Goal: Download file/media

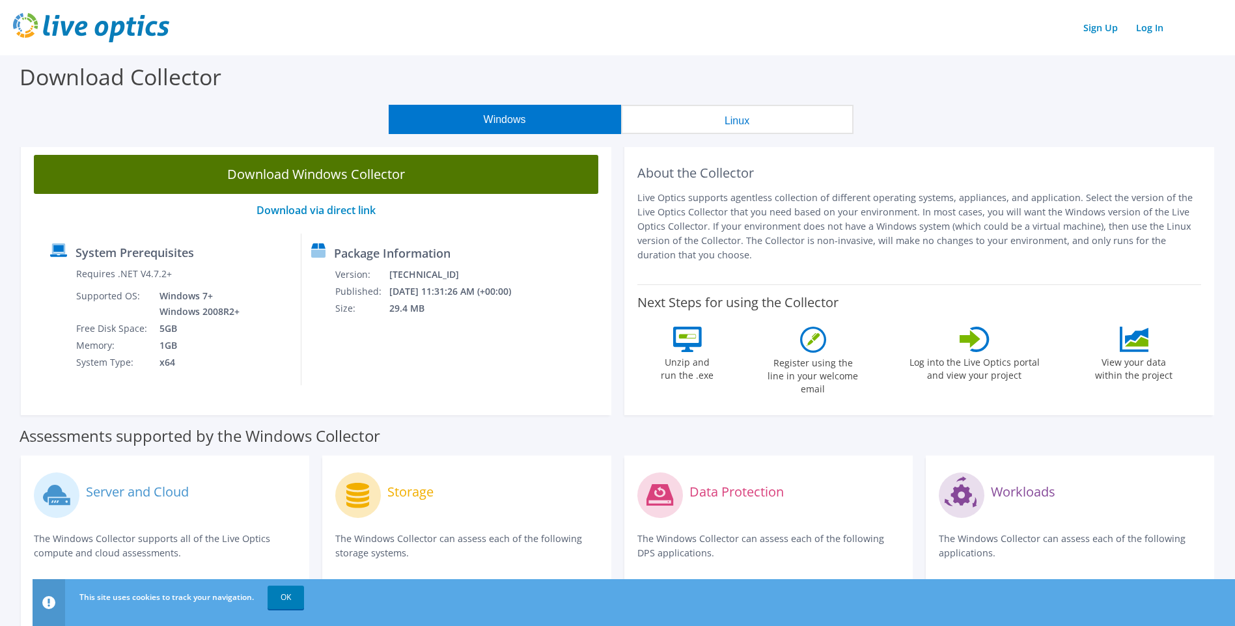
click at [382, 169] on link "Download Windows Collector" at bounding box center [316, 174] width 564 height 39
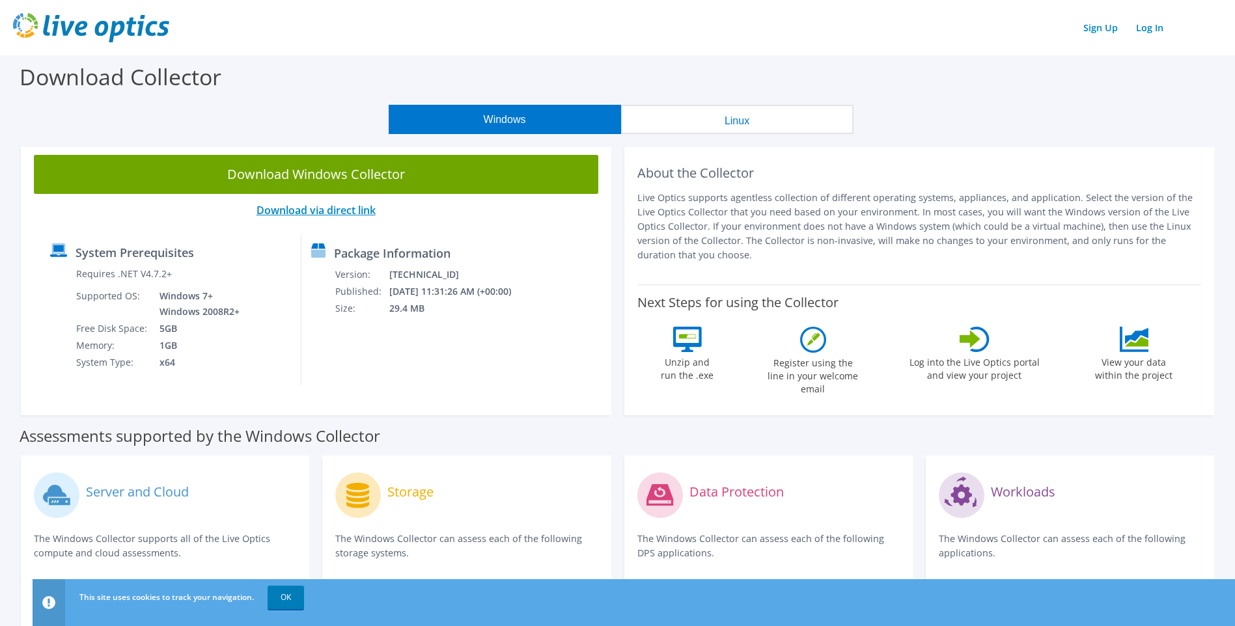
click at [326, 209] on link "Download via direct link" at bounding box center [315, 210] width 119 height 14
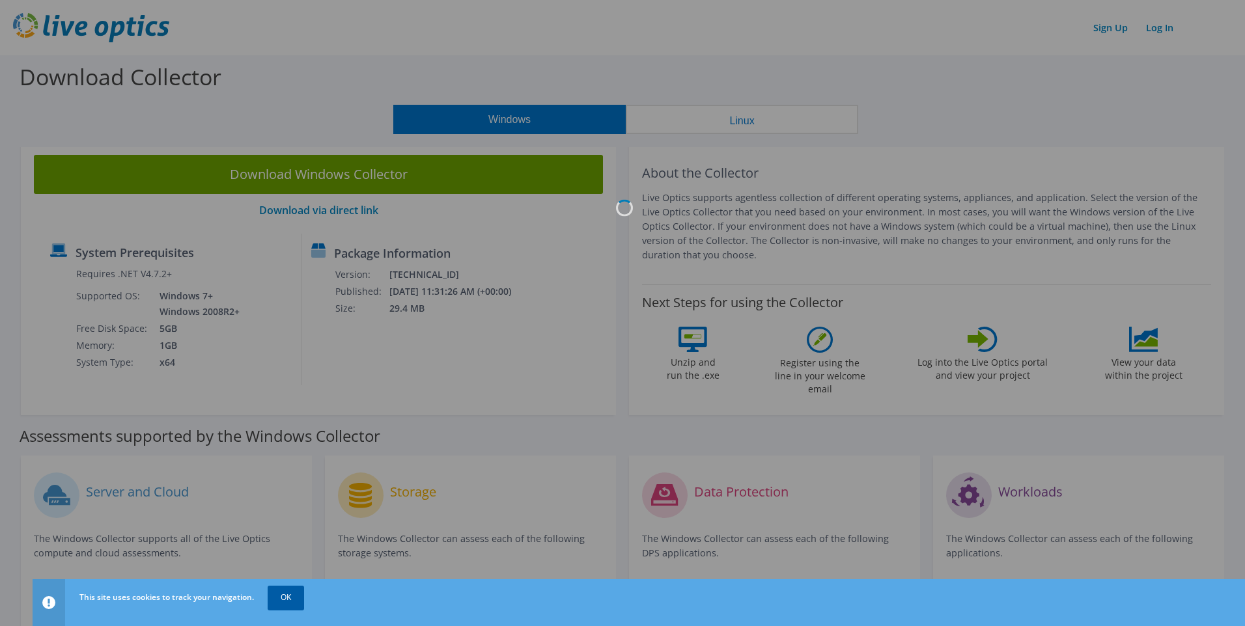
click at [273, 591] on link "OK" at bounding box center [286, 597] width 36 height 23
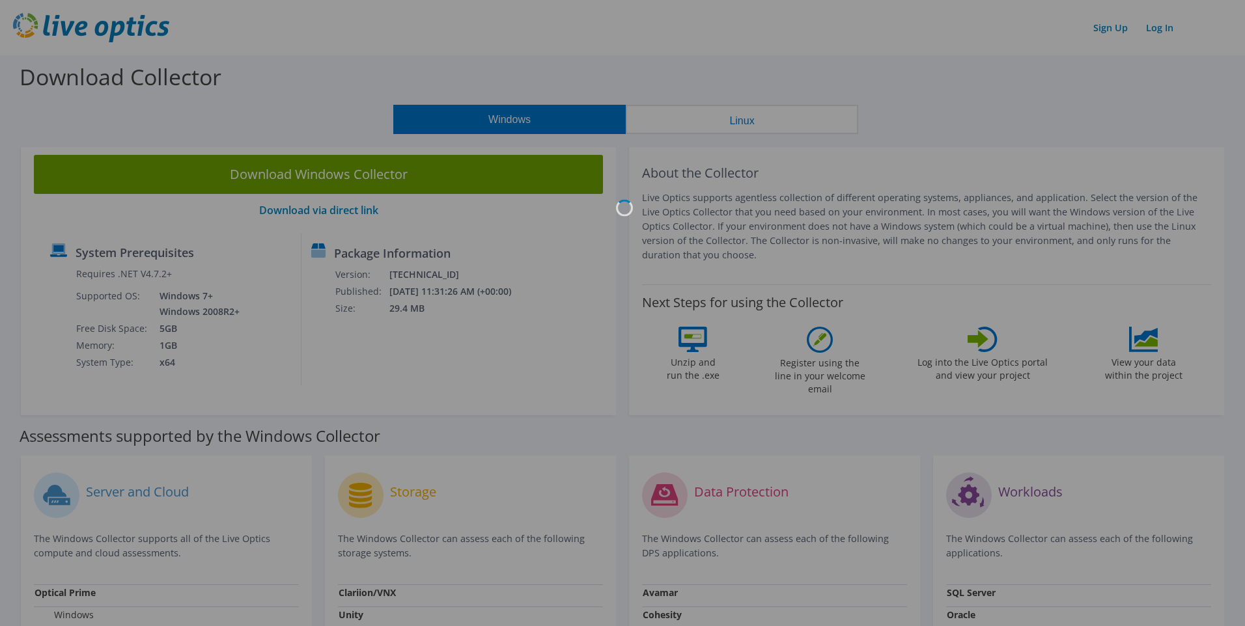
drag, startPoint x: 767, startPoint y: 61, endPoint x: 593, endPoint y: 61, distance: 174.5
click at [593, 61] on div at bounding box center [622, 313] width 1245 height 626
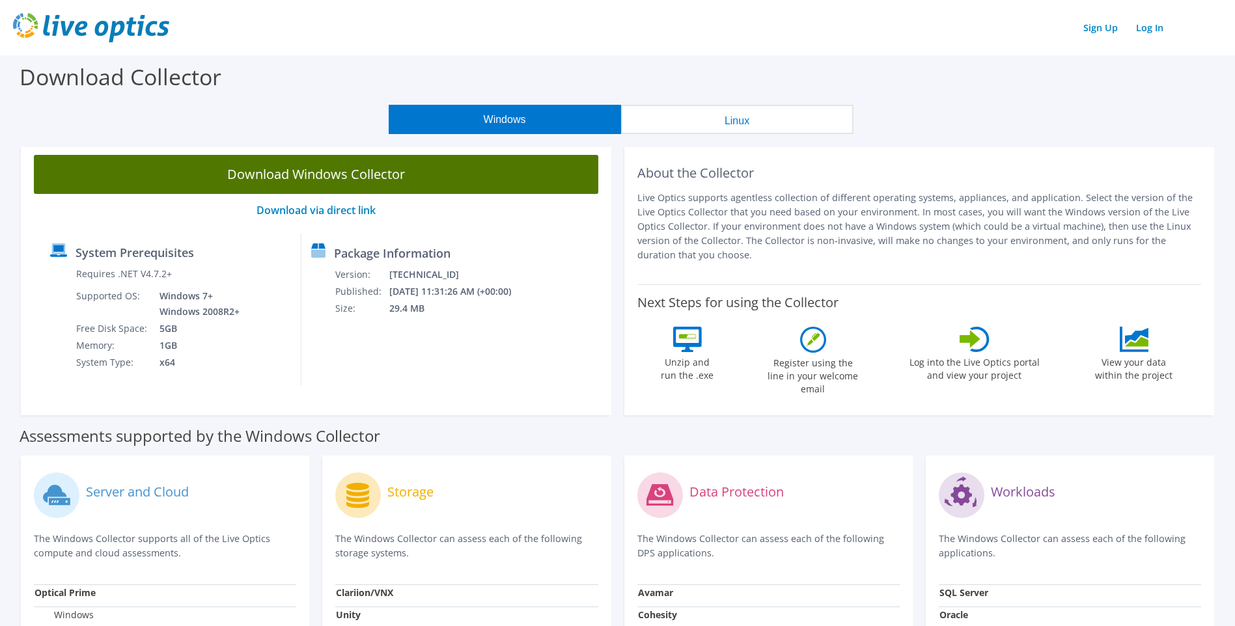
click at [392, 175] on link "Download Windows Collector" at bounding box center [316, 174] width 564 height 39
